Goal: Information Seeking & Learning: Check status

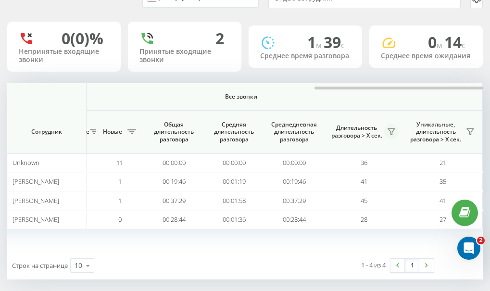
click at [391, 131] on icon at bounding box center [392, 132] width 8 height 8
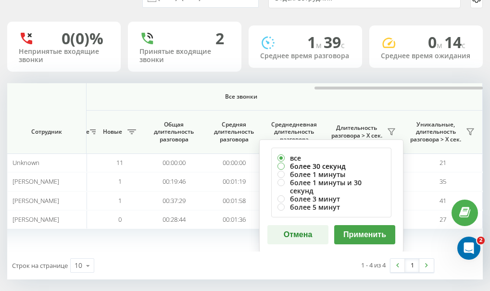
click at [283, 164] on label "более 30 секунд" at bounding box center [332, 166] width 108 height 8
radio input "true"
click at [367, 230] on button "Применить" at bounding box center [364, 234] width 61 height 19
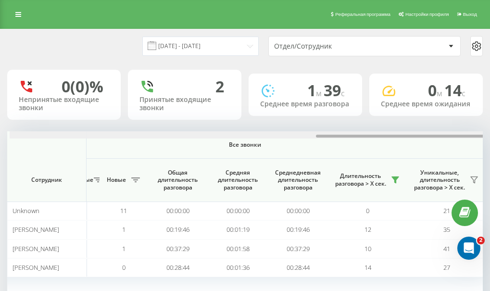
scroll to position [0, 865]
drag, startPoint x: 162, startPoint y: 136, endPoint x: 469, endPoint y: 118, distance: 307.6
click at [469, 118] on div "[DATE] - [DATE] Отдел/Сотрудник 0 (0)% Непринятые входящие звонки 2 Принятые вх…" at bounding box center [245, 178] width 476 height 298
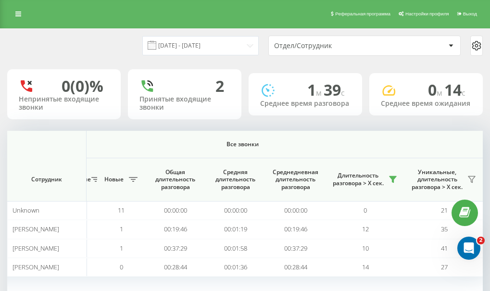
scroll to position [0, 0]
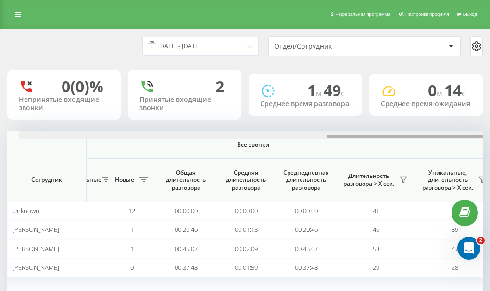
scroll to position [0, 867]
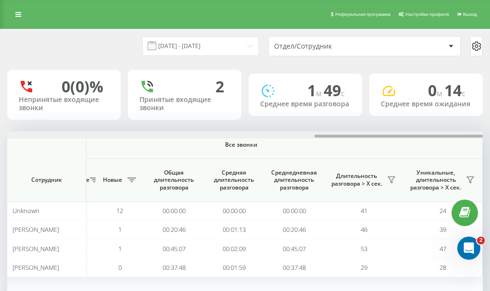
drag, startPoint x: 148, startPoint y: 135, endPoint x: 489, endPoint y: 144, distance: 340.9
click at [489, 144] on div "[DATE] - [DATE] Отдел/Сотрудник 0 (0)% Непринятые входящие звонки 2 Принятые вх…" at bounding box center [245, 188] width 490 height 318
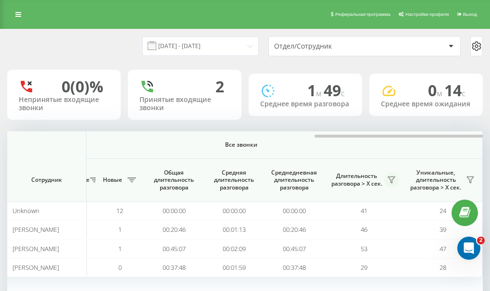
click at [392, 178] on icon at bounding box center [392, 180] width 8 height 8
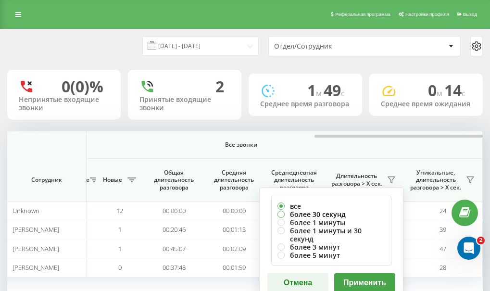
click at [309, 212] on label "более 30 секунд" at bounding box center [332, 214] width 108 height 8
radio input "true"
click at [372, 276] on button "Применить" at bounding box center [364, 282] width 61 height 19
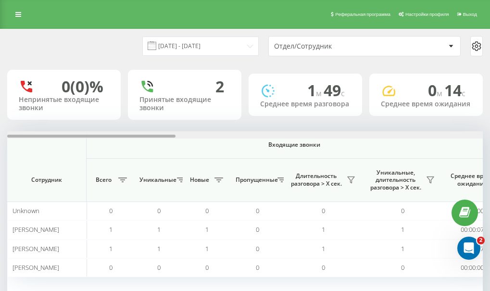
scroll to position [0, 476]
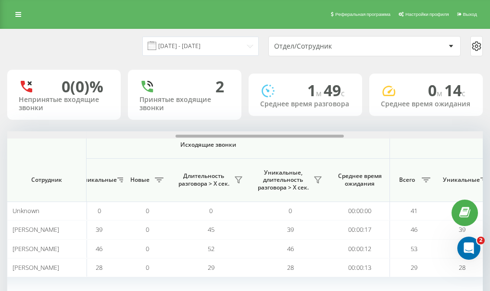
drag, startPoint x: 156, startPoint y: 138, endPoint x: 381, endPoint y: 137, distance: 225.2
click at [381, 137] on div at bounding box center [245, 134] width 476 height 7
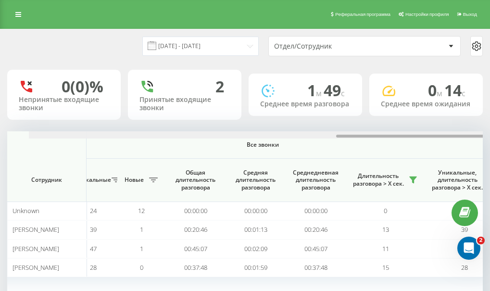
scroll to position [0, 867]
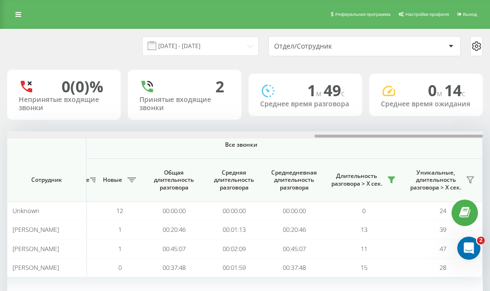
drag, startPoint x: 331, startPoint y: 135, endPoint x: 493, endPoint y: 140, distance: 162.3
click at [490, 139] on html "[DOMAIN_NAME] Проекты [DOMAIN_NAME] Дашборд Центр обращений Аналитика Ваши отче…" at bounding box center [245, 145] width 490 height 291
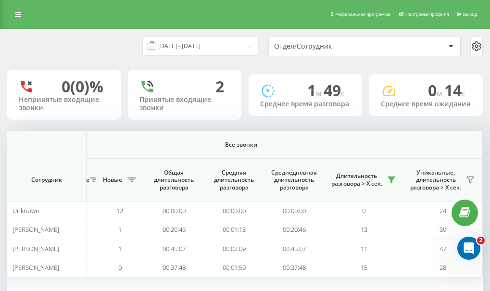
scroll to position [56, 0]
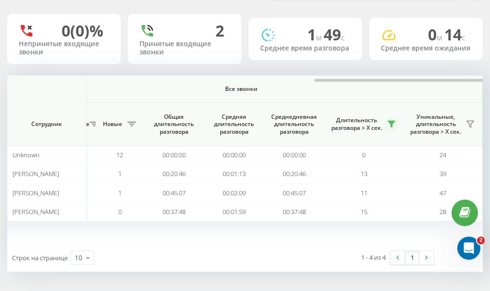
click at [391, 121] on icon at bounding box center [391, 124] width 7 height 6
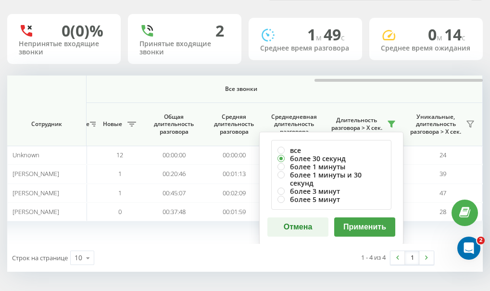
click at [305, 223] on button "Отмена" at bounding box center [298, 227] width 61 height 19
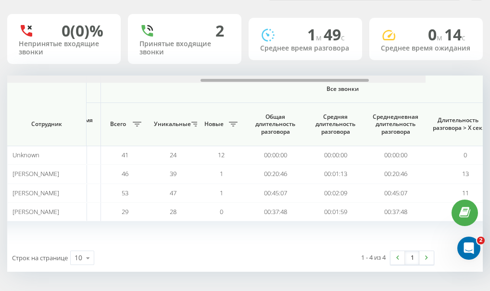
scroll to position [0, 867]
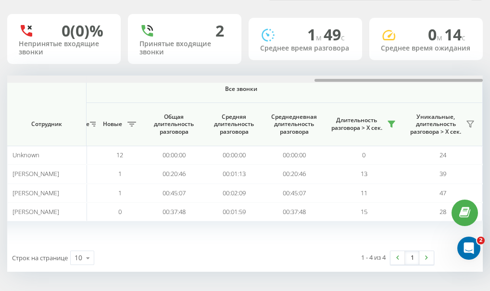
drag, startPoint x: 358, startPoint y: 80, endPoint x: 421, endPoint y: 81, distance: 62.6
click at [421, 81] on div at bounding box center [399, 80] width 168 height 3
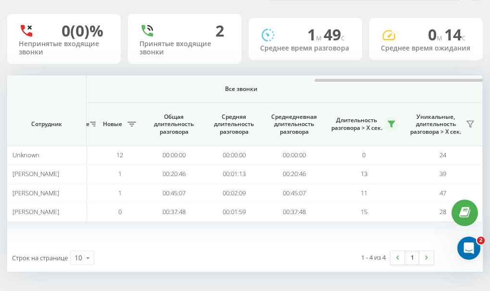
click at [393, 125] on icon at bounding box center [392, 124] width 8 height 8
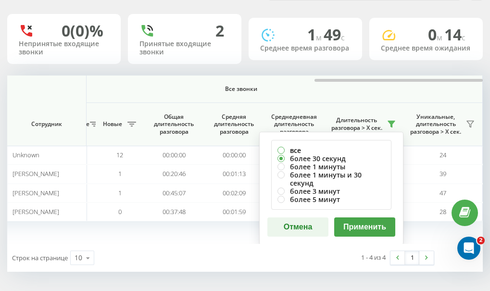
click at [282, 150] on label "все" at bounding box center [332, 150] width 108 height 8
radio input "true"
click at [358, 222] on button "Применить" at bounding box center [364, 227] width 61 height 19
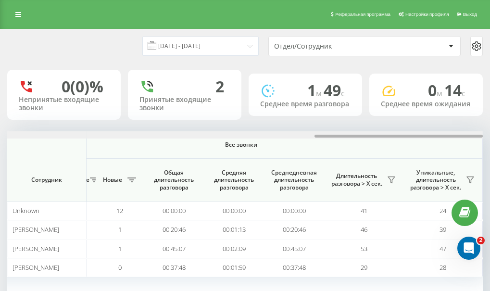
drag, startPoint x: 167, startPoint y: 134, endPoint x: 444, endPoint y: 156, distance: 278.1
click at [487, 135] on div "[DATE] - [DATE] Отдел/Сотрудник 0 (0)% Непринятые входящие звонки 2 Принятые вх…" at bounding box center [245, 188] width 490 height 318
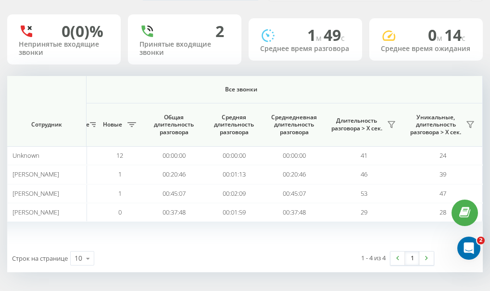
scroll to position [56, 0]
